Goal: Task Accomplishment & Management: Complete application form

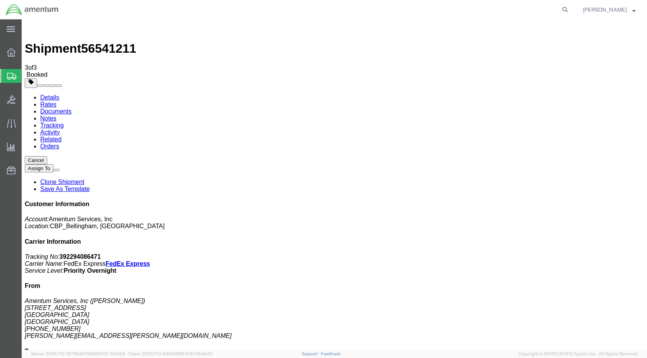
click at [0, 0] on span "Create Shipment" at bounding box center [0, 0] width 0 height 0
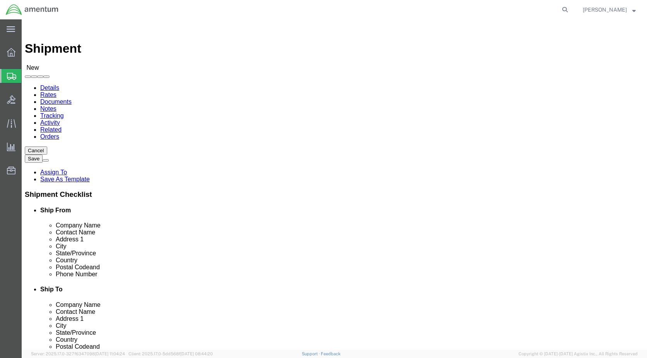
scroll to position [1433, 0]
select select "49918"
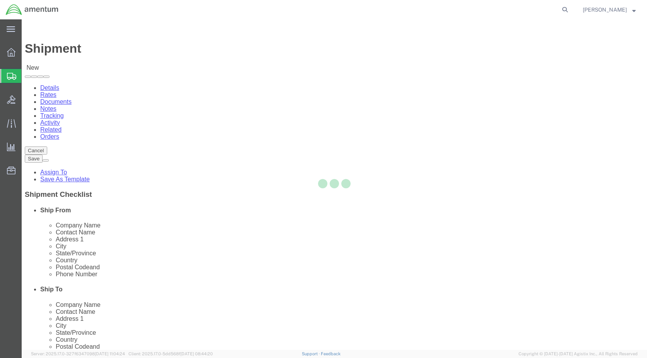
select select "WA"
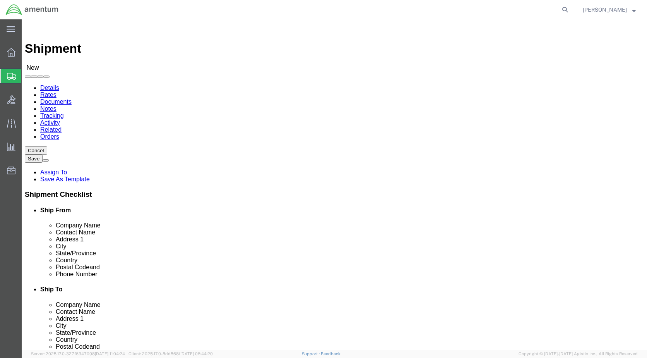
click input "text"
type input "PREC"
click p "- PRECISION ACCESSORIES & INSTRUMENTS - ([PERSON_NAME]) [STREET_ADDRESS] , 12:0…"
select select "GA"
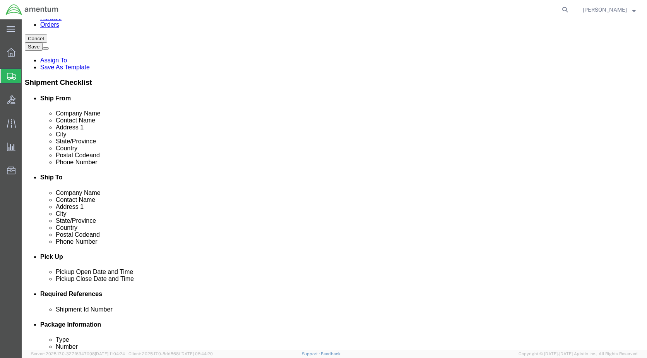
scroll to position [116, 0]
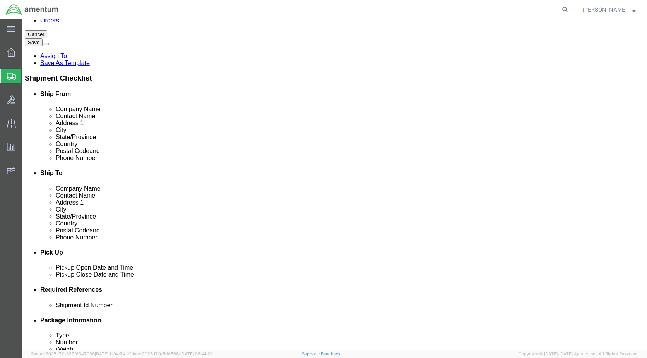
type input "PRECISION ACCESSORIES & INSTRUMENTS"
click div "[DATE] 4:00 PM"
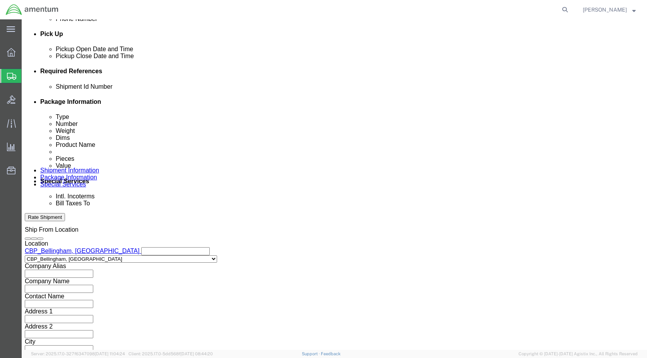
click button "Apply"
click input "text"
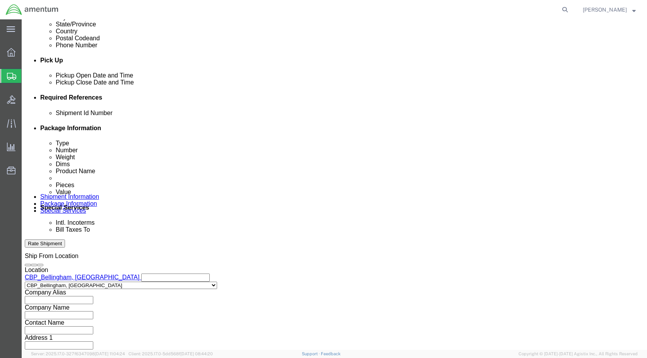
scroll to position [296, 0]
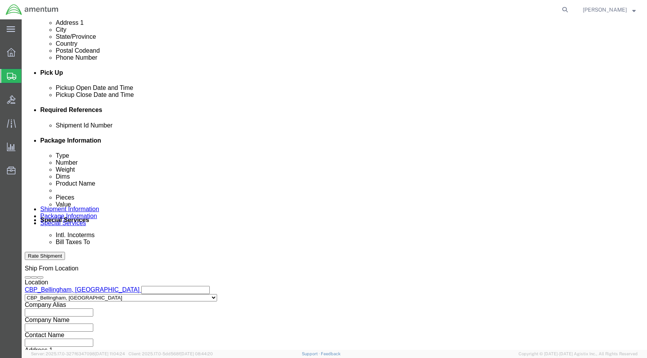
type input "6118.03.03.2219.000.WBE.0000"
click button "Add reference"
click select "Select Account Type Activity ID Airline Appointment Number ASN Batch Request # …"
select select "DEPT"
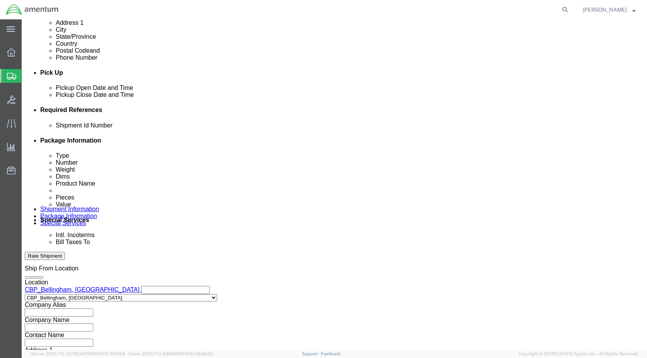
click select "Select Account Type Activity ID Airline Appointment Number ASN Batch Request # …"
click input "text"
type input "CBP"
click button "Add reference"
click select "Select Account Type Activity ID Airline Appointment Number ASN Batch Request # …"
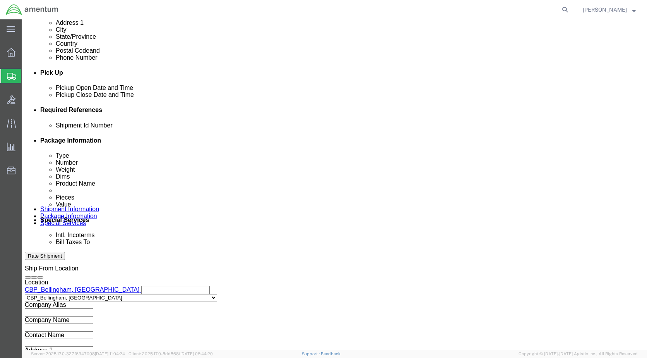
select select "CUSTREF"
click select "Select Account Type Activity ID Airline Appointment Number ASN Batch Request # …"
click input "text"
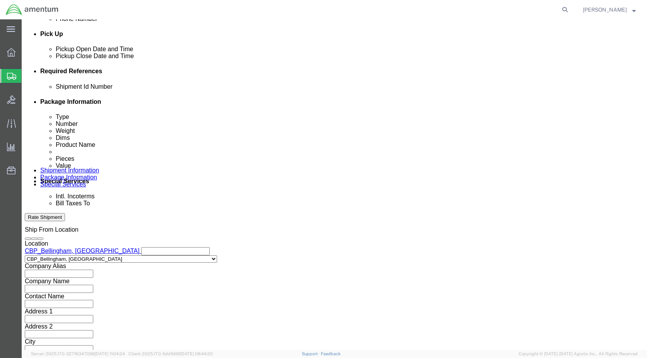
type input "CBP0043208"
click button "Continue"
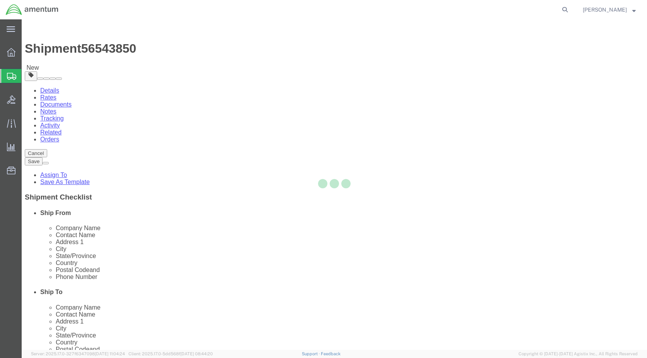
select select "CBOX"
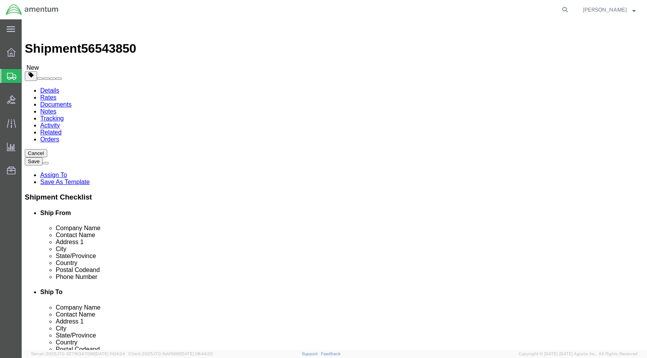
click input "text"
type input "15"
type input "9"
type input "6"
type input "1"
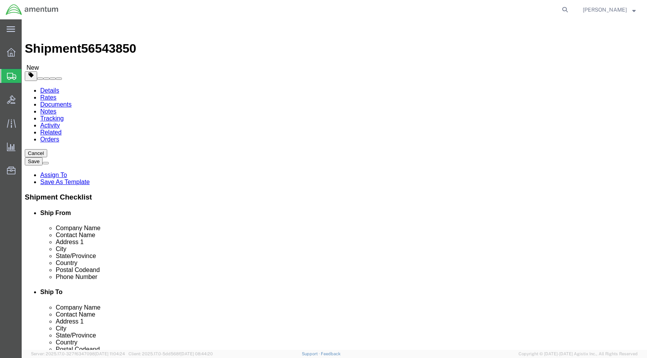
type input "2.50"
click link "Add Content"
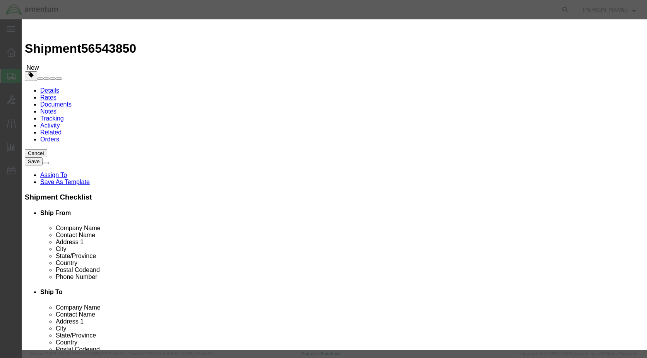
click input "text"
type input "LOUD SPEAKER"
type input "1"
type input "1000.00"
click button "Save & Close"
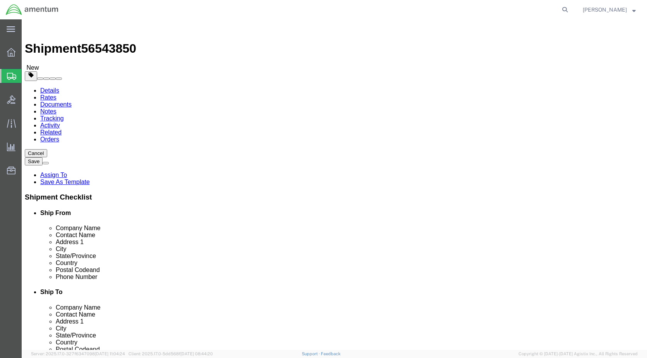
click button "Rate Shipment"
